Goal: Task Accomplishment & Management: Complete application form

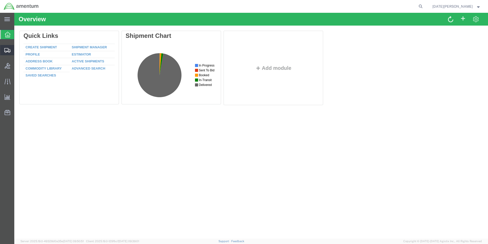
click at [7, 48] on icon at bounding box center [7, 50] width 6 height 5
click at [0, 0] on span "Create from Template" at bounding box center [0, 0] width 0 height 0
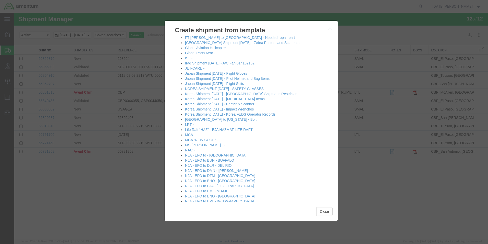
scroll to position [230, 0]
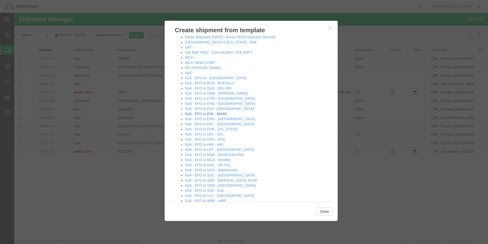
click at [221, 115] on link "NJA - EFO to EMI - MIAMI" at bounding box center [206, 114] width 42 height 4
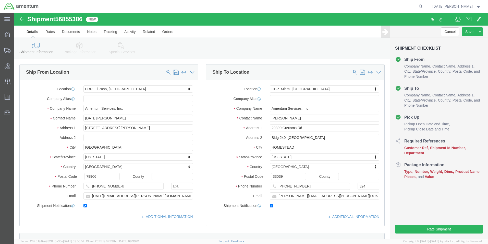
select select "49939"
select select "49931"
drag, startPoint x: 280, startPoint y: 106, endPoint x: 255, endPoint y: 115, distance: 26.9
click div "Location [GEOGRAPHIC_DATA], [GEOGRAPHIC_DATA] My Profile Location [PHONE_NUMBER…"
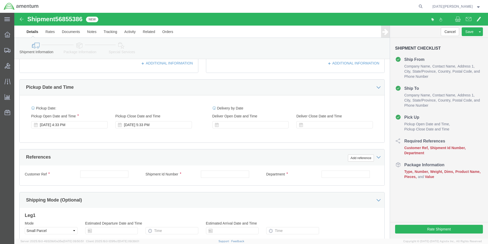
type input "SUPPLY DEPARTMENT"
click input "text"
type input "578-001398"
paste input "578-001398"
type input "578-001398"
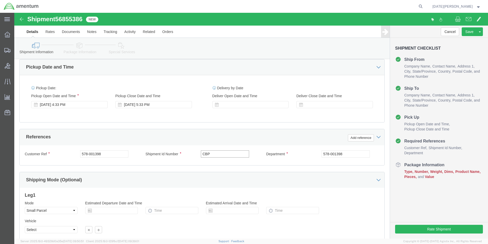
scroll to position [213, 0]
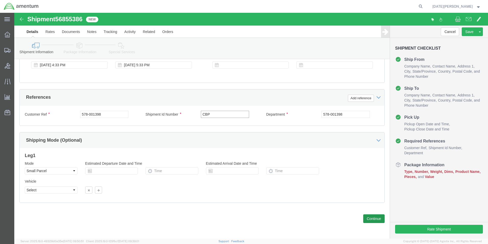
type input "CBP"
click button "Continue"
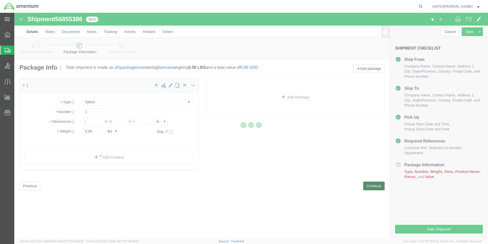
select select "YRPK"
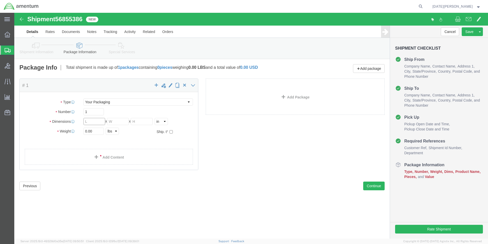
click input "text"
type input "17"
type input "13"
type input "355.80"
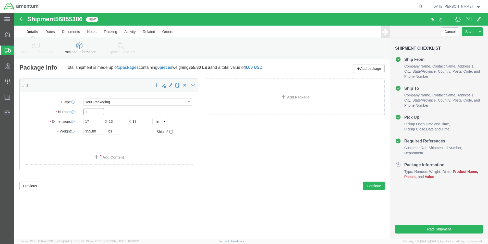
click input "1"
type input "5"
type input "6"
click link "Add Content"
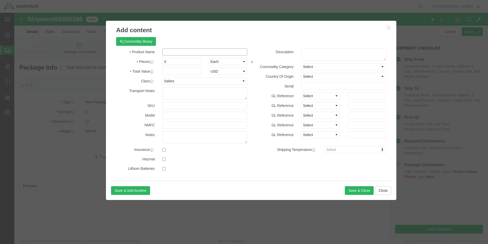
click input "text"
type input "MOBIL JET II"
click input "0"
type input "6"
click input "text"
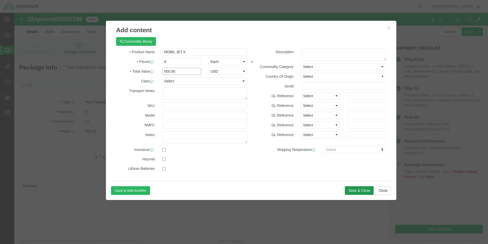
type input "600.00"
click button "Save & Close"
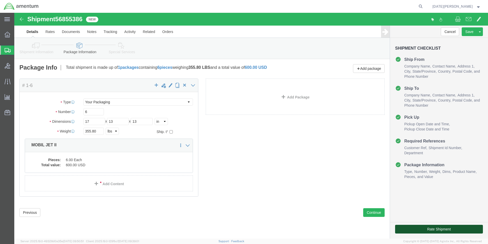
click button "Rate Shipment"
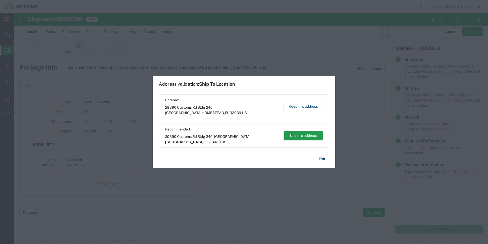
click at [298, 134] on button "Use this address" at bounding box center [303, 135] width 39 height 9
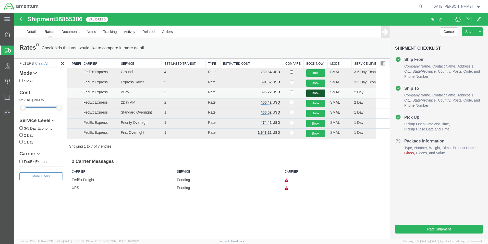
click at [312, 92] on button "Book" at bounding box center [315, 92] width 19 height 7
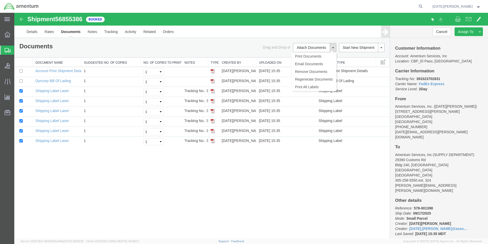
click at [334, 48] on span at bounding box center [333, 47] width 2 height 1
click at [314, 87] on link "Print All Labels" at bounding box center [314, 87] width 44 height 8
click at [0, 0] on span "Create from Template" at bounding box center [0, 0] width 0 height 0
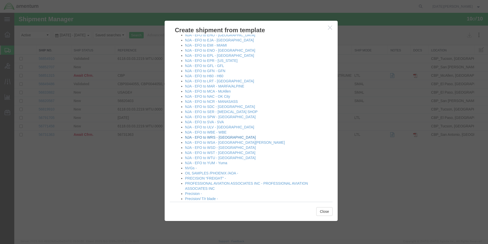
scroll to position [230, 0]
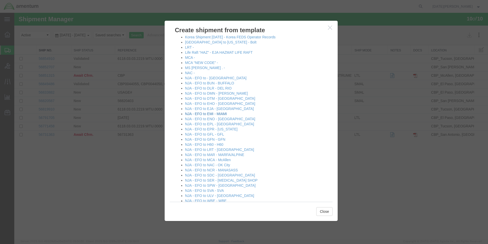
click at [217, 113] on link "NJA - EFO to EMI - MIAMI" at bounding box center [206, 114] width 42 height 4
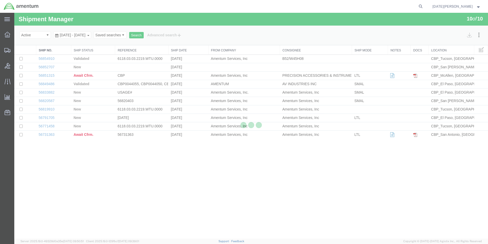
select select "49939"
select select "49931"
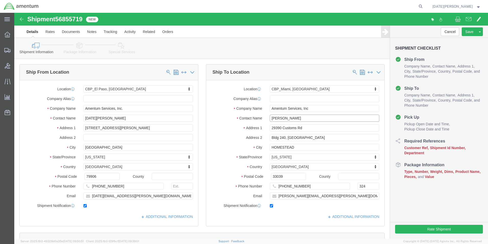
click input "[PERSON_NAME]"
drag, startPoint x: 285, startPoint y: 106, endPoint x: 233, endPoint y: 115, distance: 52.6
click div "Location [GEOGRAPHIC_DATA], [GEOGRAPHIC_DATA] Select My Profile Location [PHONE…"
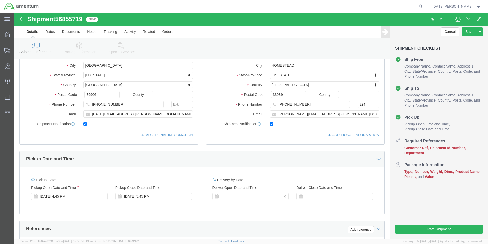
scroll to position [153, 0]
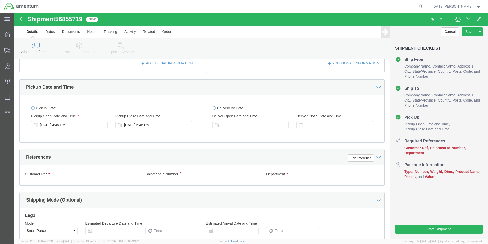
type input "SUPPLY DEPARTMENT"
click input "text"
type input "578-000950"
paste input "578-000950"
type input "578-000950"
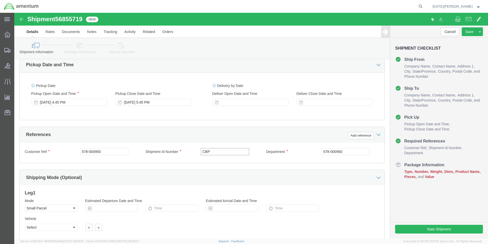
scroll to position [213, 0]
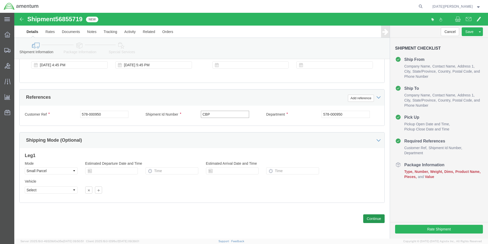
type input "CBP"
click button "Continue"
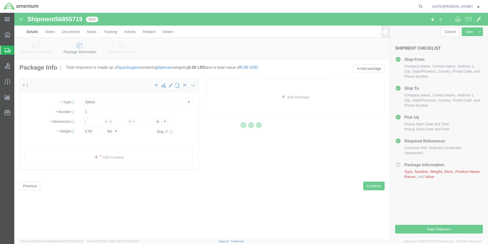
select select "YRPK"
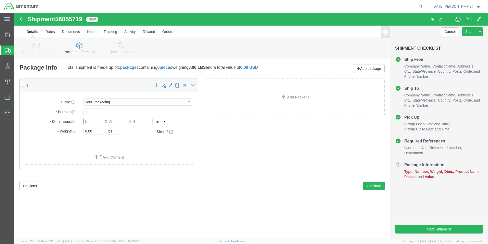
click input "text"
type input "14"
type input "11"
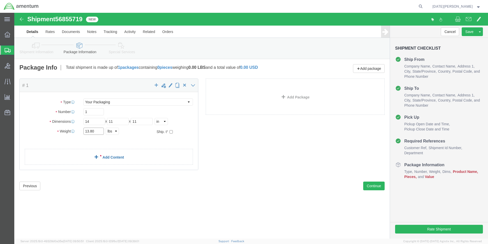
type input "13.80"
click link "Add Content"
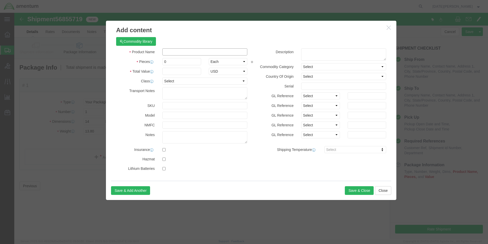
click input "text"
type input "gloves"
type input "6"
type input "120.00"
click div "Save & Add Another Save & Close Close"
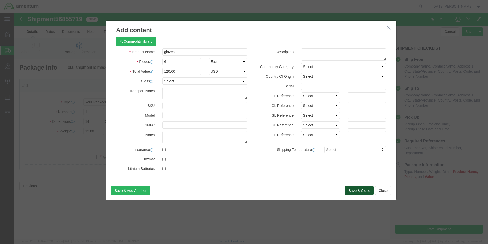
click button "Save & Close"
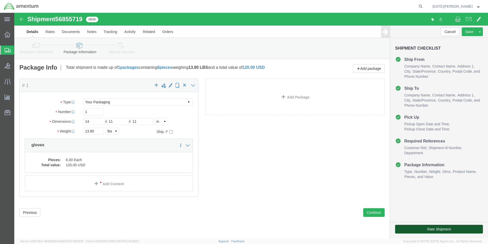
click button "Rate Shipment"
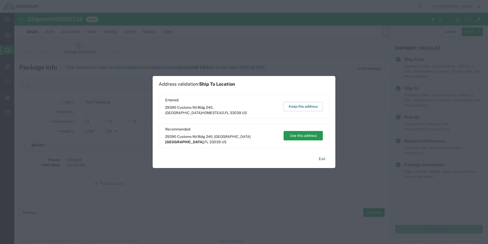
click at [311, 136] on button "Use this address" at bounding box center [303, 135] width 39 height 9
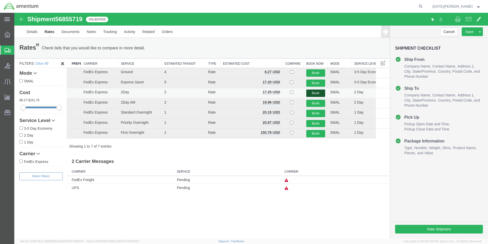
click at [311, 92] on button "Book" at bounding box center [315, 92] width 19 height 7
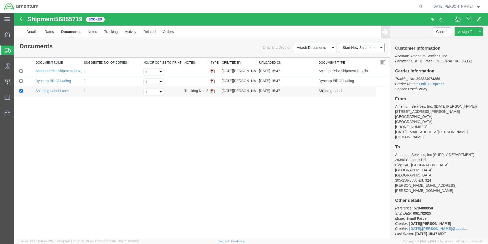
click at [212, 91] on img at bounding box center [213, 91] width 4 height 4
